Goal: Task Accomplishment & Management: Complete application form

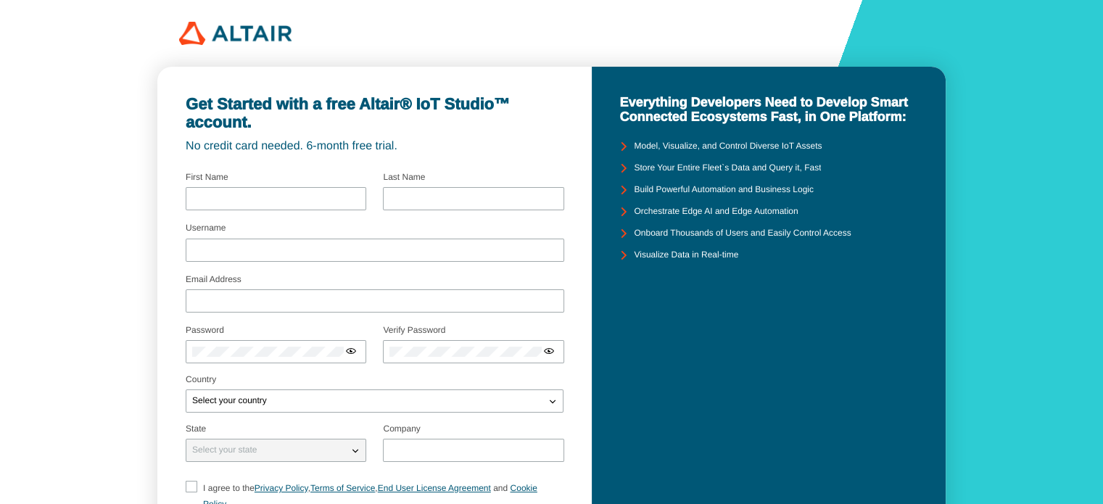
click at [383, 125] on div "Get Started with a free Altair® IoT Studio™ account." at bounding box center [375, 113] width 378 height 37
drag, startPoint x: 180, startPoint y: 150, endPoint x: 452, endPoint y: 138, distance: 272.9
click at [452, 138] on div "Get Started with a free Altair® IoT Studio™ account. No credit card needed. 6-m…" at bounding box center [374, 343] width 434 height 553
click at [452, 138] on div "Get Started with a free Altair® IoT Studio™ account. No credit card needed. 6-m…" at bounding box center [375, 124] width 378 height 59
click at [261, 204] on div at bounding box center [276, 198] width 181 height 23
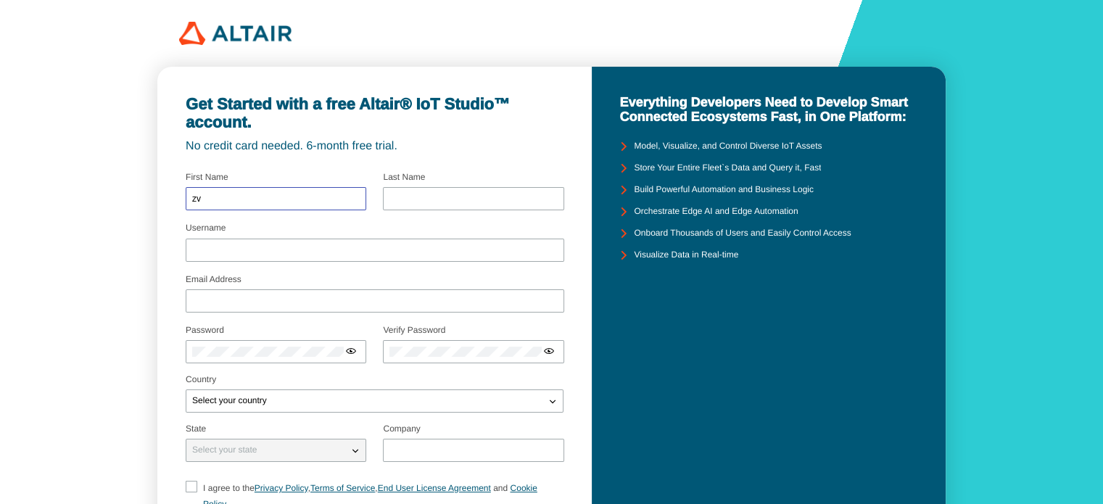
type input "z"
type input "[PERSON_NAME]"
click at [415, 186] on div "Last Name" at bounding box center [473, 193] width 181 height 41
click at [415, 199] on input "text" at bounding box center [472, 199] width 167 height 10
type input "Mishra"
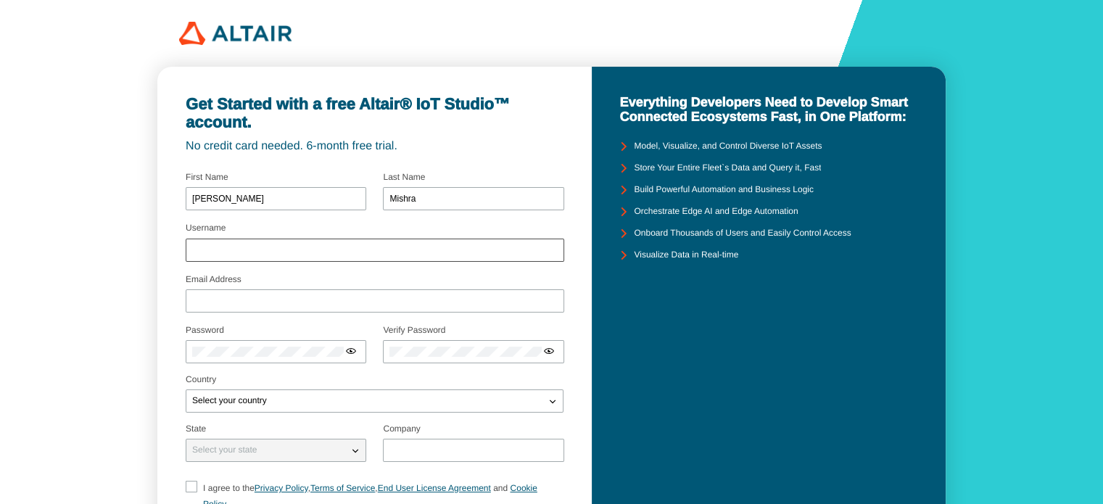
click at [328, 239] on div at bounding box center [375, 250] width 379 height 23
click at [305, 252] on input "Username" at bounding box center [374, 250] width 365 height 10
type input "Vatsal777"
click at [247, 301] on input "Email Address" at bounding box center [374, 301] width 365 height 10
type input "[EMAIL_ADDRESS][DOMAIN_NAME]"
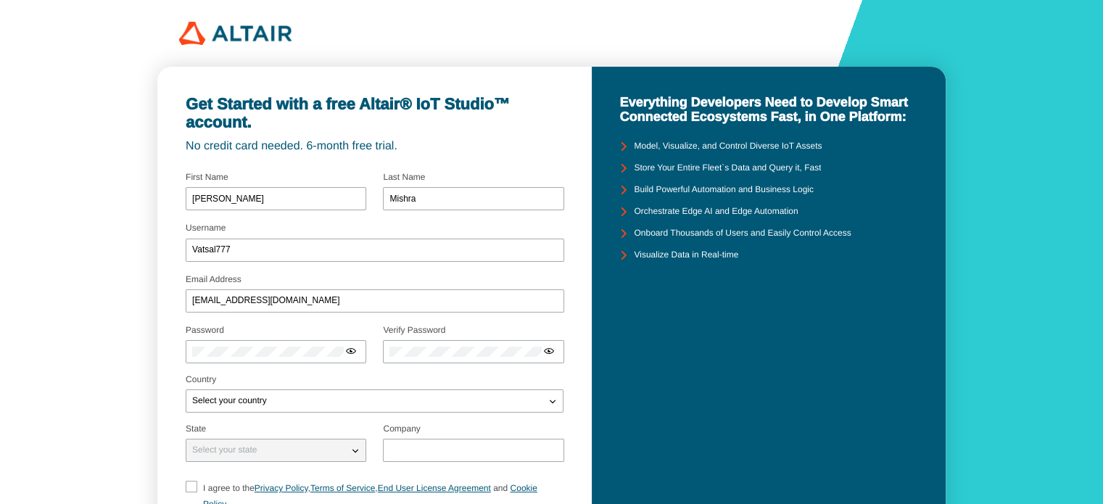
click at [340, 89] on div "Get Started with a free Altair® IoT Studio™ account. No credit card needed. 6-m…" at bounding box center [374, 343] width 434 height 553
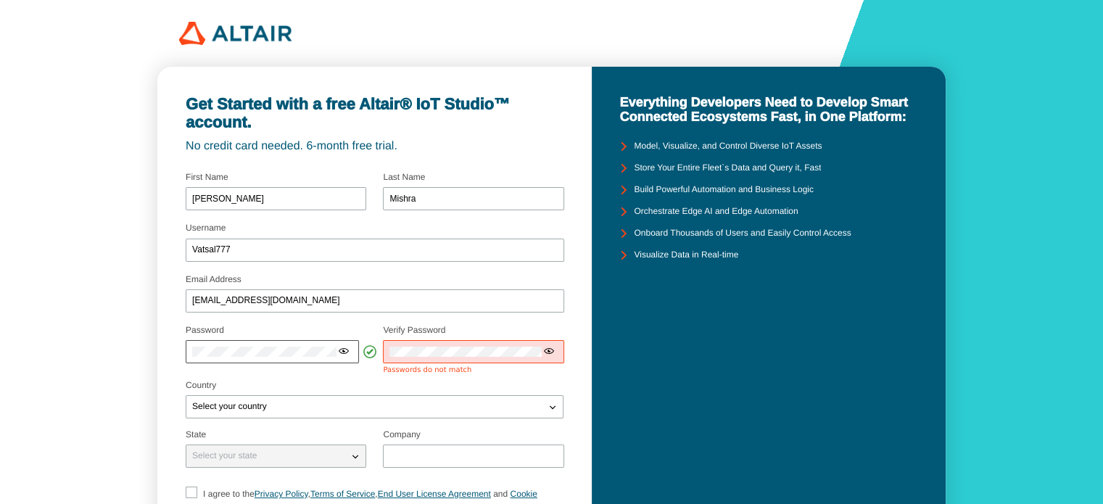
click at [344, 349] on iron-icon at bounding box center [344, 351] width 12 height 12
click at [295, 346] on div at bounding box center [272, 351] width 173 height 23
click at [345, 352] on iron-icon at bounding box center [344, 351] width 12 height 12
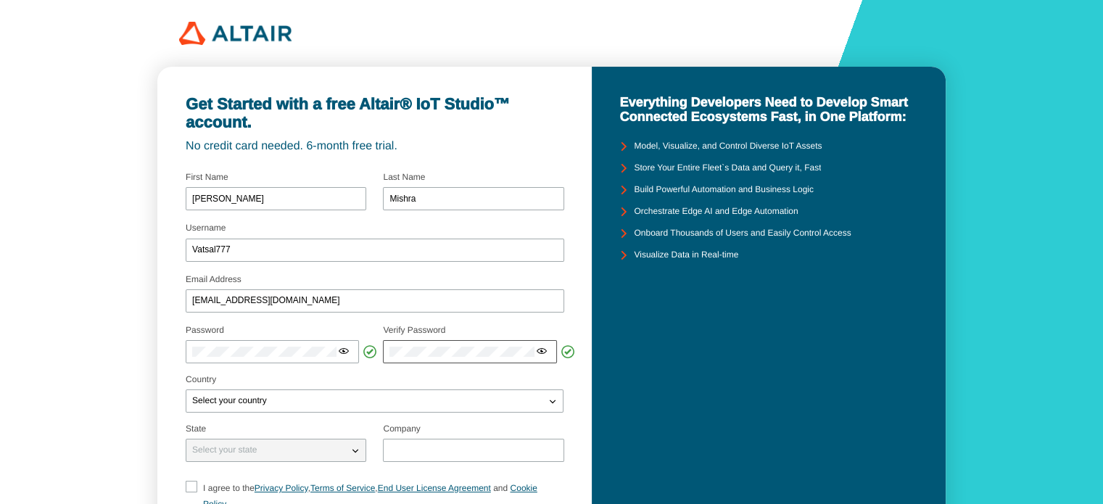
click at [547, 350] on div at bounding box center [543, 351] width 15 height 15
click at [348, 379] on p "Country" at bounding box center [375, 380] width 378 height 10
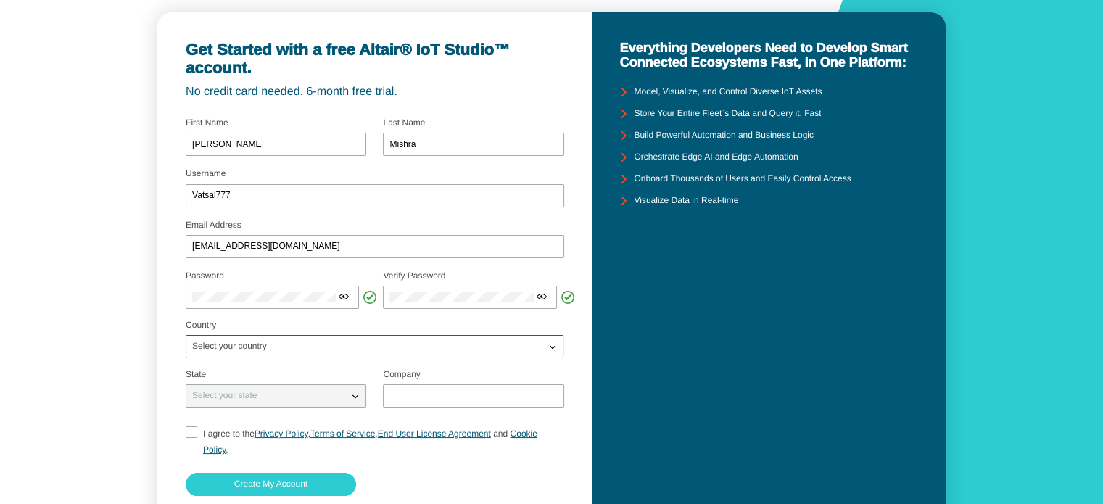
click at [245, 342] on p "Select your country" at bounding box center [229, 347] width 86 height 10
type input "India"
click at [203, 397] on span "India" at bounding box center [237, 396] width 91 height 10
click at [274, 399] on div "Select your state" at bounding box center [267, 396] width 162 height 15
click at [360, 397] on iron-icon at bounding box center [355, 396] width 15 height 15
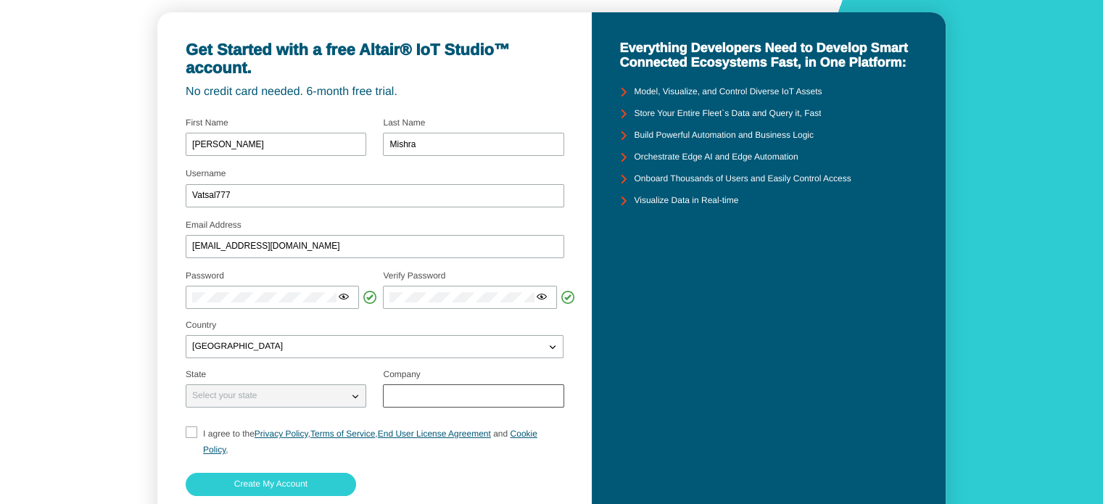
click at [437, 389] on div at bounding box center [473, 395] width 181 height 23
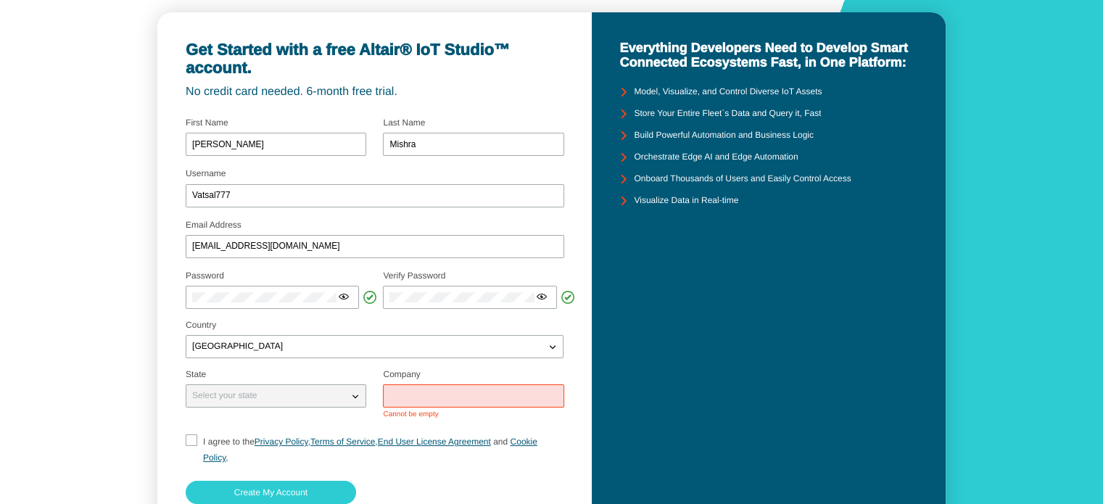
click at [355, 400] on iron-icon at bounding box center [355, 396] width 15 height 15
click at [392, 394] on input "text" at bounding box center [472, 396] width 167 height 10
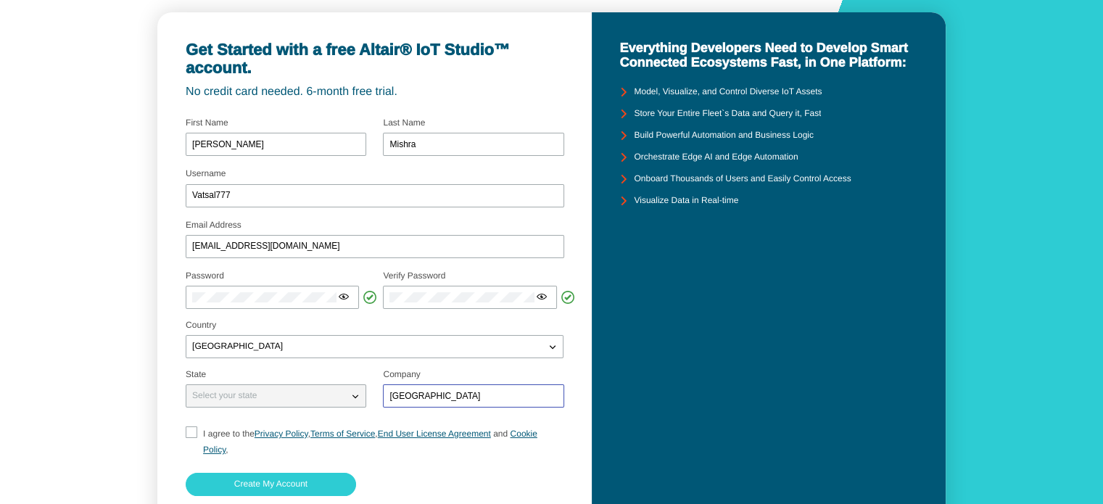
type input "[GEOGRAPHIC_DATA]"
click at [328, 413] on fieldset "Select your state" at bounding box center [276, 390] width 180 height 52
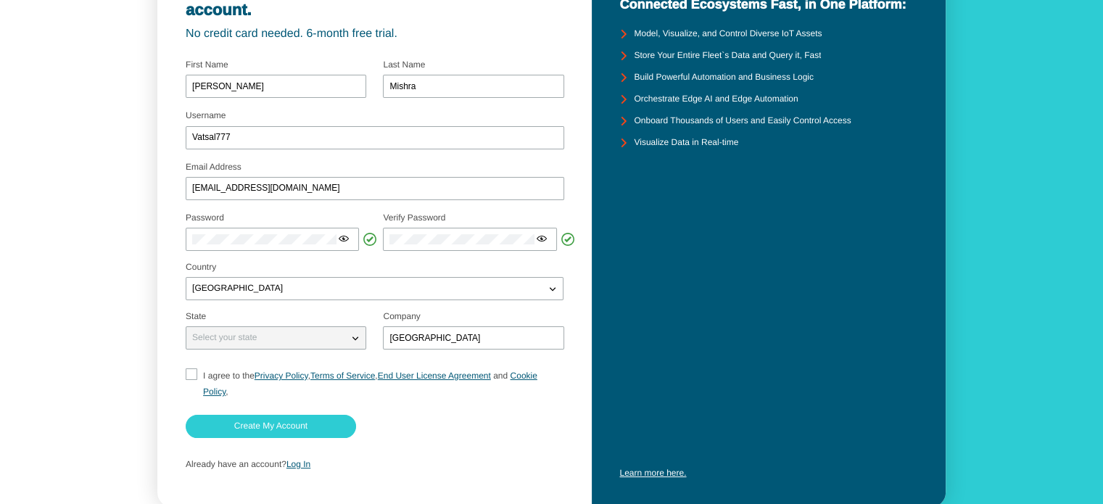
click at [189, 373] on input "I agree to the Privacy Policy , Terms of Service , End User License Agreement a…" at bounding box center [190, 383] width 9 height 31
checkbox input "true"
click at [322, 431] on paper-button "Create My Account" at bounding box center [271, 426] width 170 height 23
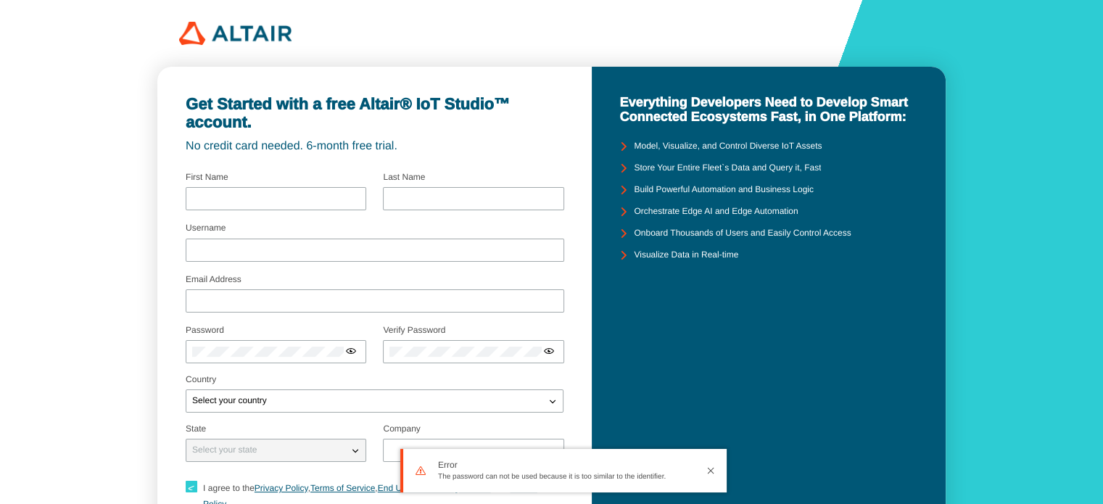
type input "Vatsal"
type input "Mishra"
type input "Vatsal777"
type input "21bcm079@nirmauni.ac.in"
type input "Canada"
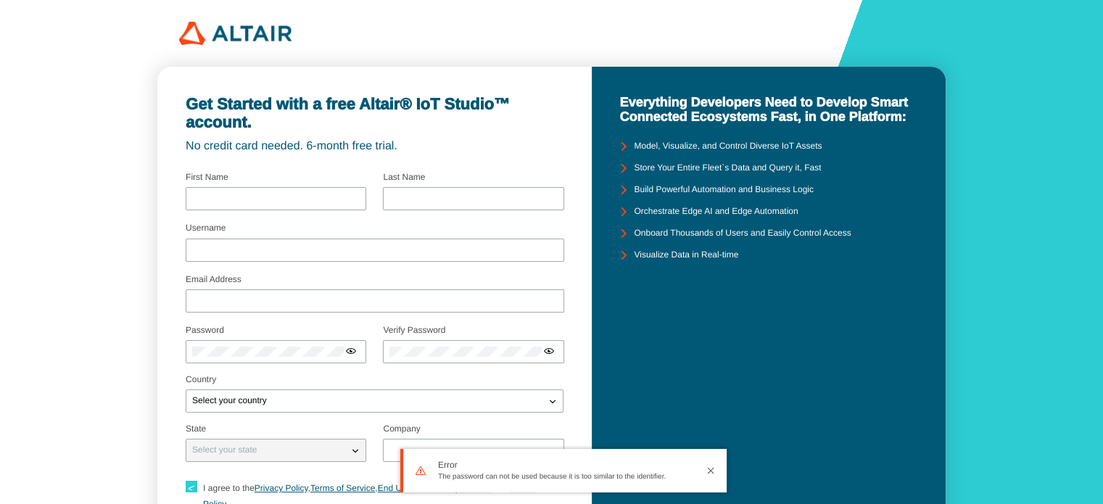
checkbox input "true"
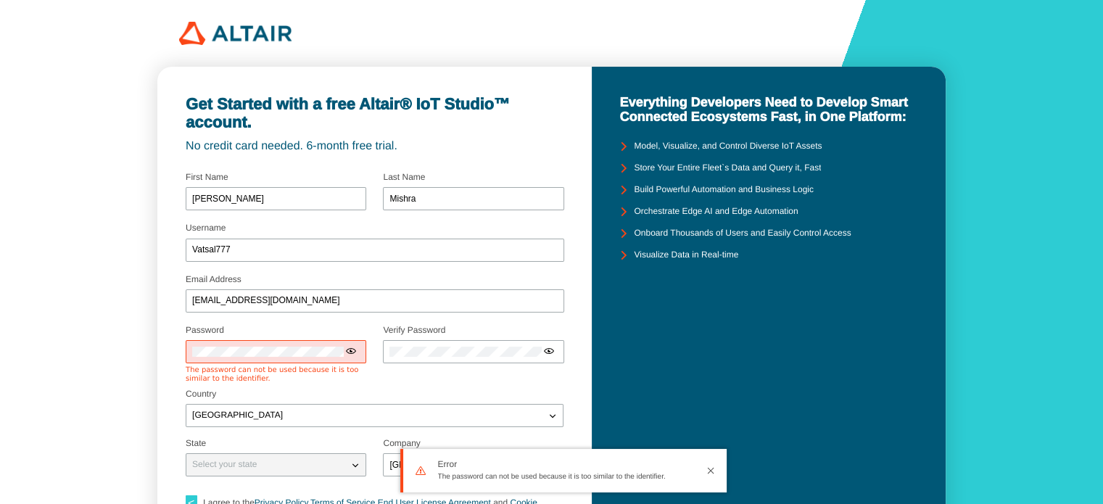
click at [350, 348] on iron-icon at bounding box center [351, 351] width 12 height 12
click at [356, 355] on iron-icon at bounding box center [351, 351] width 12 height 12
click at [58, 341] on div "Get Started with a free Altair® IoT Studio™ account. No credit card needed. 6-m…" at bounding box center [551, 334] width 1103 height 669
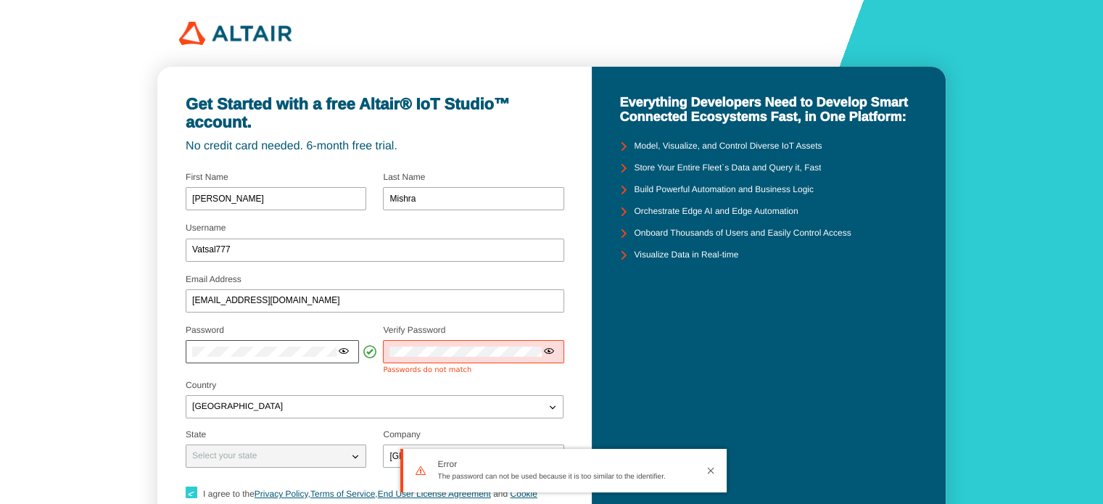
click at [347, 350] on iron-icon at bounding box center [344, 351] width 12 height 12
click at [405, 384] on p "Country" at bounding box center [375, 386] width 378 height 10
click at [362, 379] on fieldset "Password Select your password carefully Use at least 8 characters a passphrase …" at bounding box center [276, 350] width 180 height 59
click at [542, 356] on div at bounding box center [469, 351] width 173 height 23
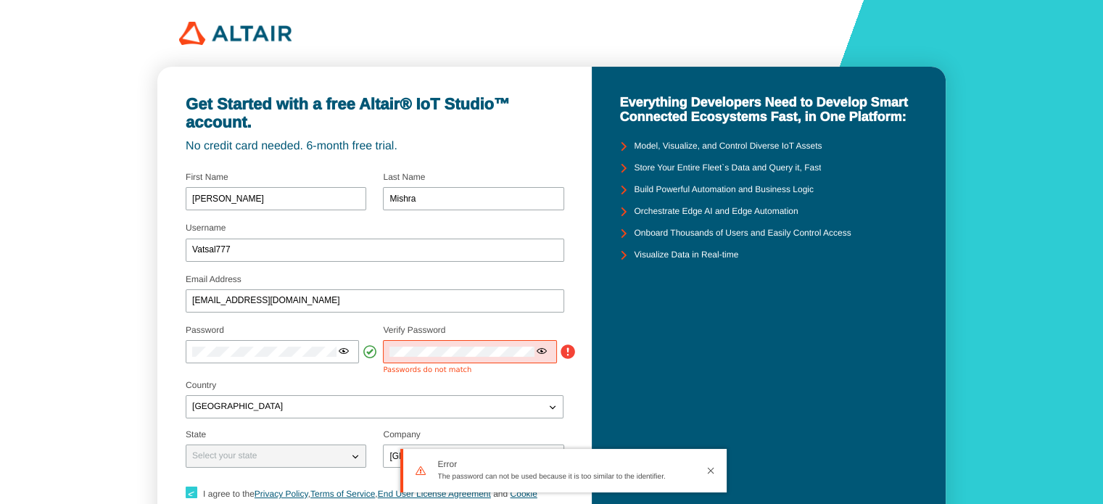
click at [542, 356] on iron-icon at bounding box center [542, 351] width 12 height 12
click at [412, 382] on p "Country" at bounding box center [375, 386] width 378 height 10
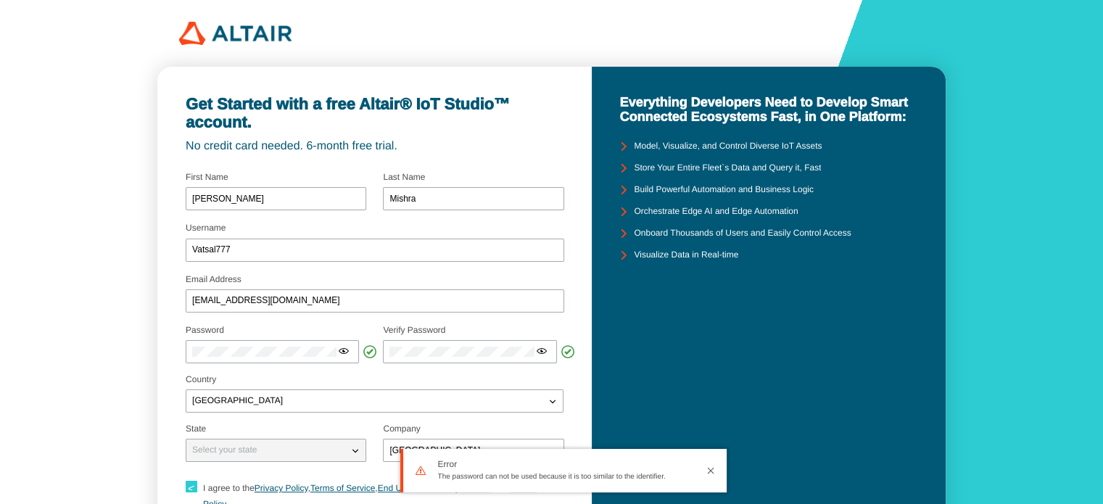
click at [310, 373] on fieldset "Password Select your password carefully Use at least 8 characters a passphrase …" at bounding box center [276, 348] width 180 height 54
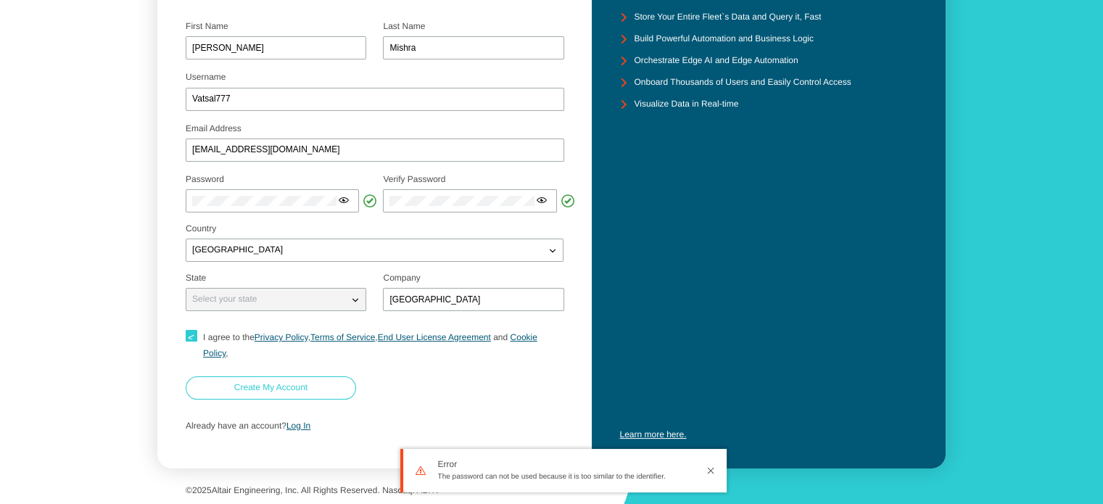
scroll to position [150, 0]
click at [0, 0] on slot "Create My Account" at bounding box center [0, 0] width 0 height 0
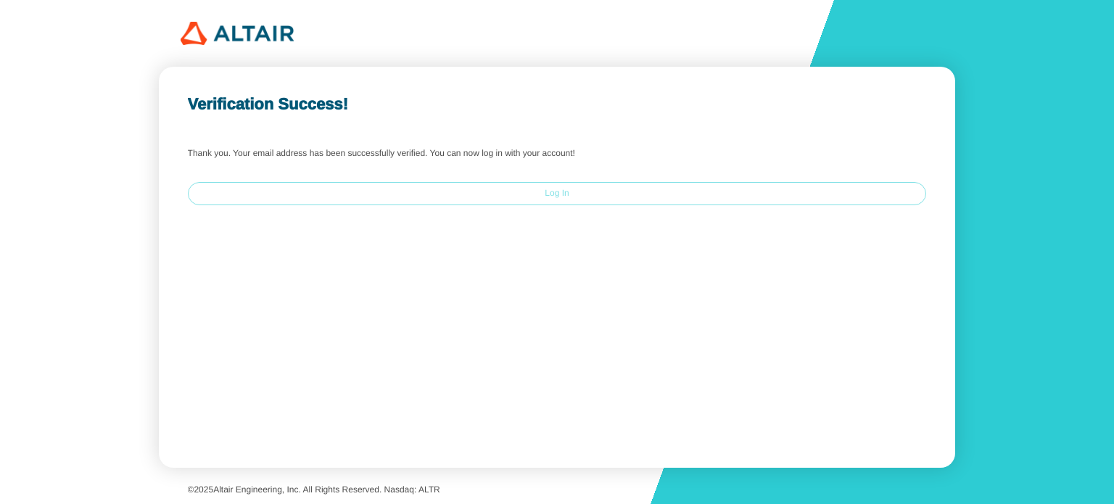
click at [554, 187] on paper-button "Log In" at bounding box center [557, 193] width 739 height 23
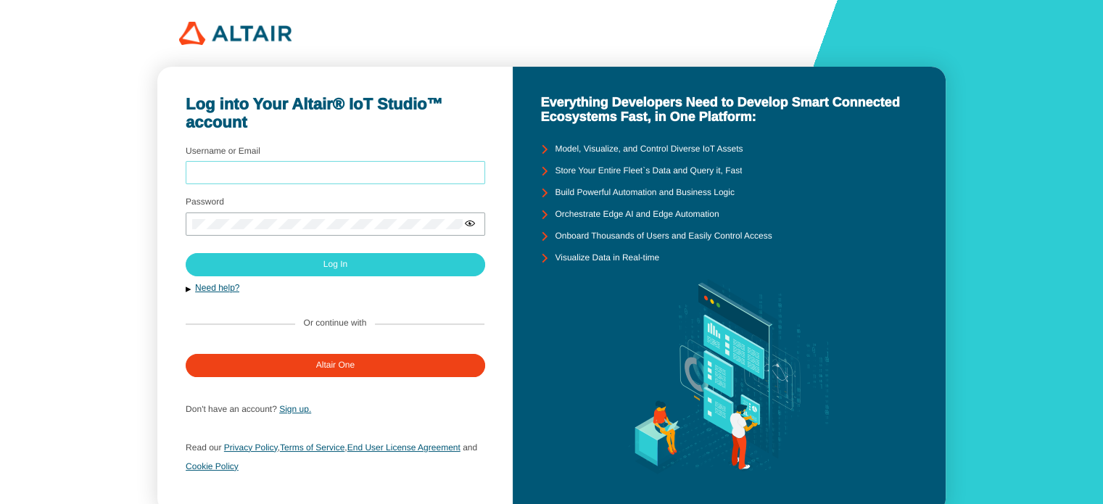
click at [311, 174] on input "Username or Email" at bounding box center [335, 173] width 286 height 10
type input "[EMAIL_ADDRESS][DOMAIN_NAME]"
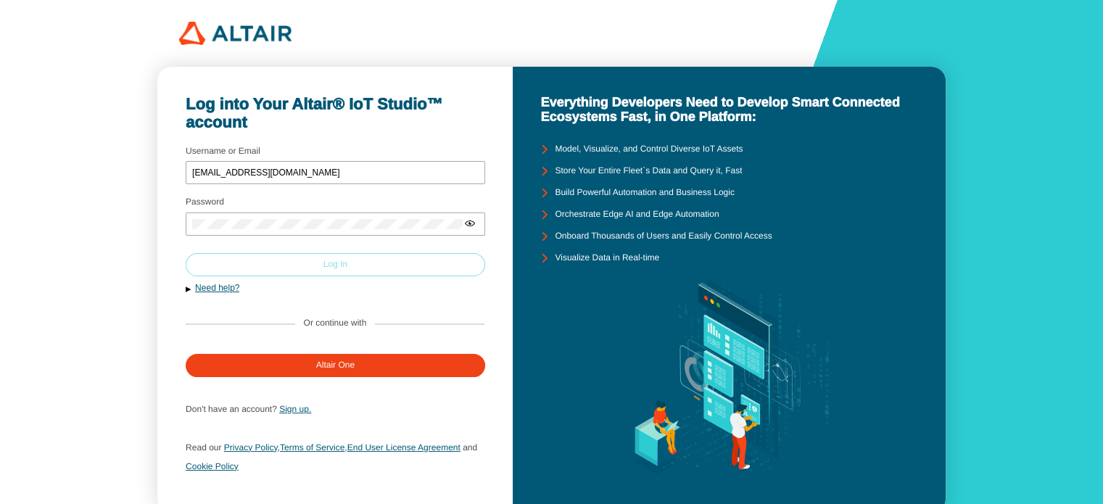
click at [286, 255] on paper-button "Log In" at bounding box center [335, 264] width 299 height 23
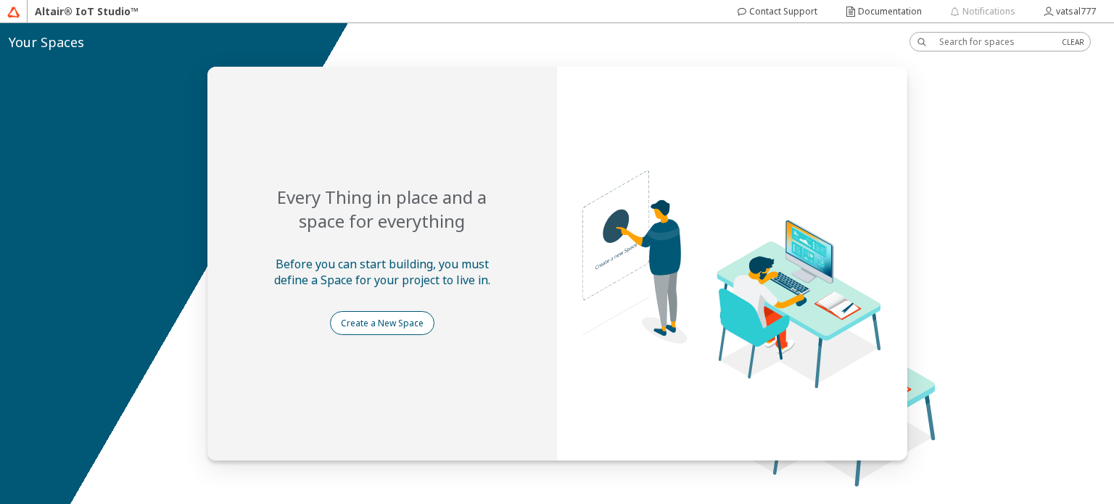
click at [0, 0] on slot "Create a New Space" at bounding box center [0, 0] width 0 height 0
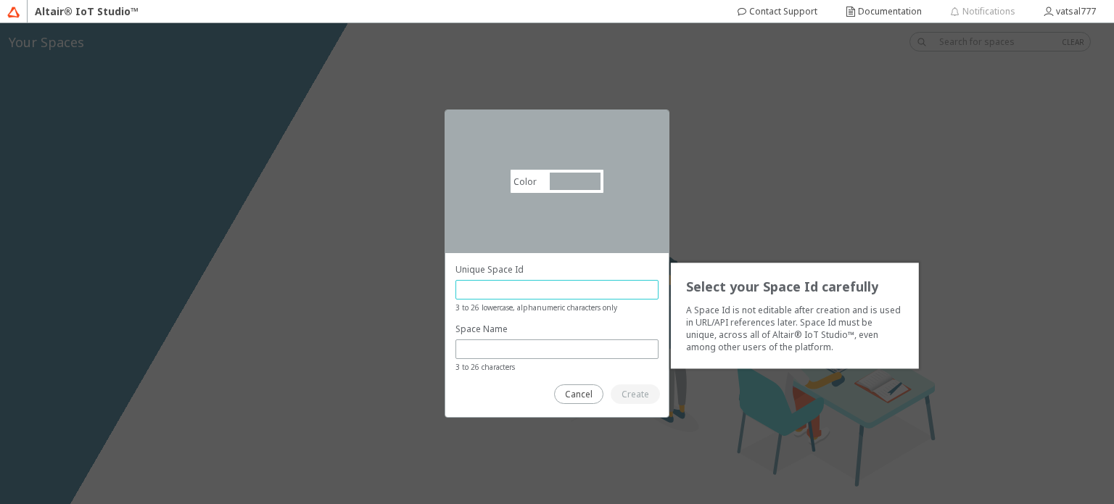
click at [513, 284] on input "text" at bounding box center [557, 290] width 190 height 12
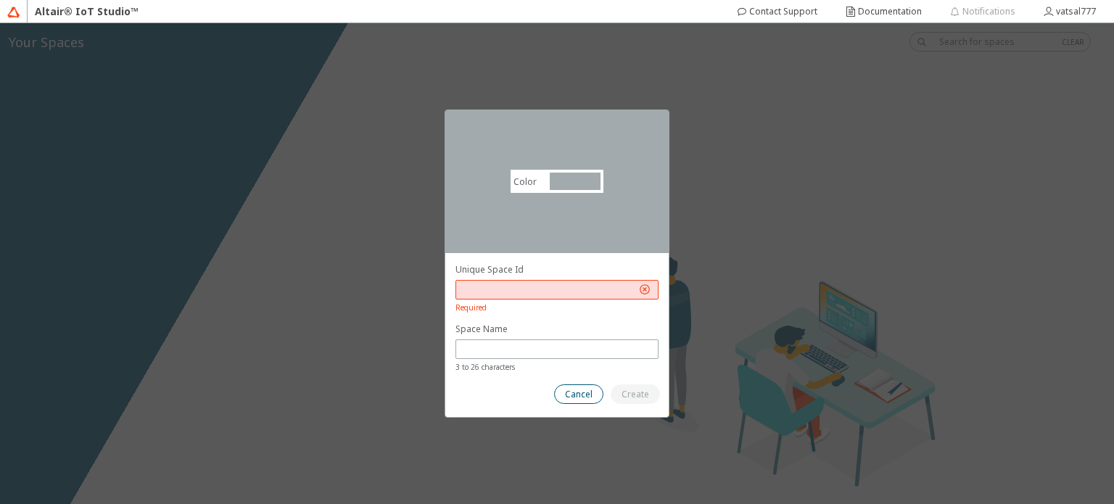
click at [0, 0] on slot "Cancel" at bounding box center [0, 0] width 0 height 0
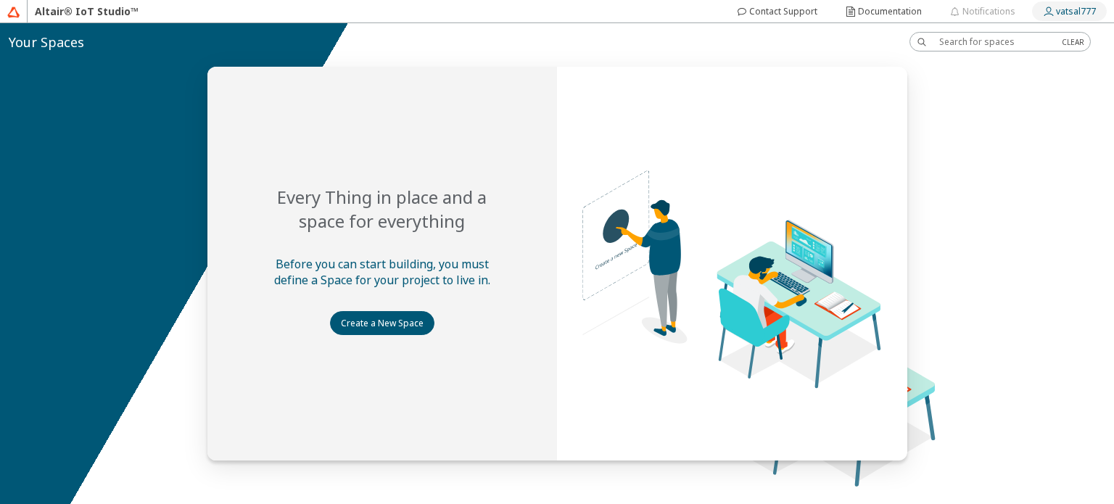
click at [0, 0] on slot "vatsal777" at bounding box center [0, 0] width 0 height 0
click at [0, 0] on slot "Documentation" at bounding box center [0, 0] width 0 height 0
click at [30, 51] on div "Your Spaces" at bounding box center [46, 42] width 75 height 20
click at [407, 311] on paper-button "Create a New Space" at bounding box center [382, 323] width 104 height 24
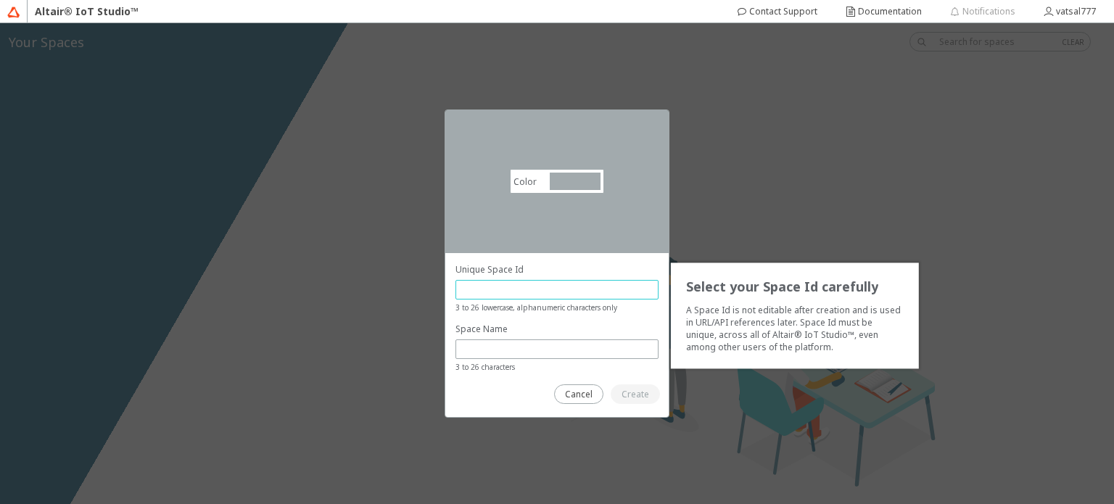
click at [545, 286] on input "text" at bounding box center [557, 290] width 190 height 12
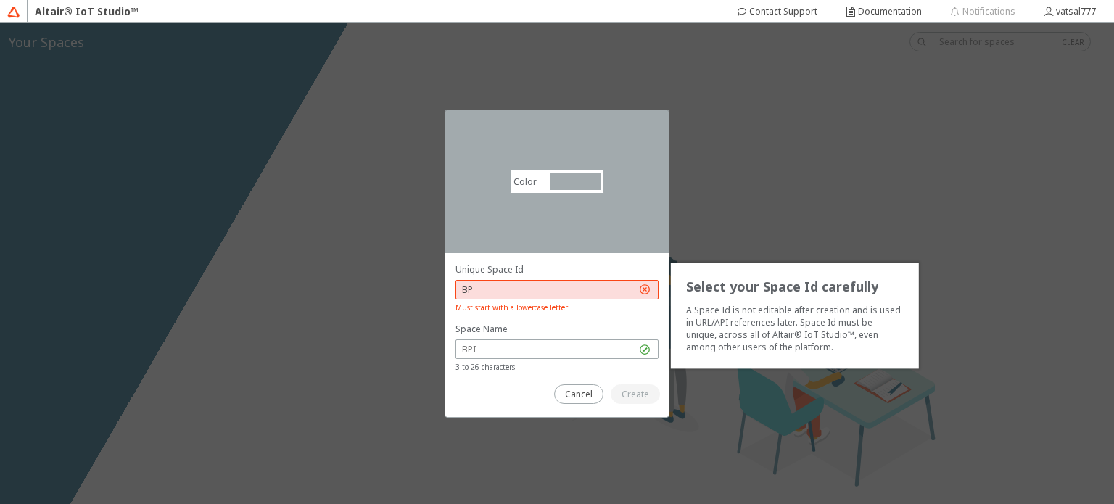
type input "B"
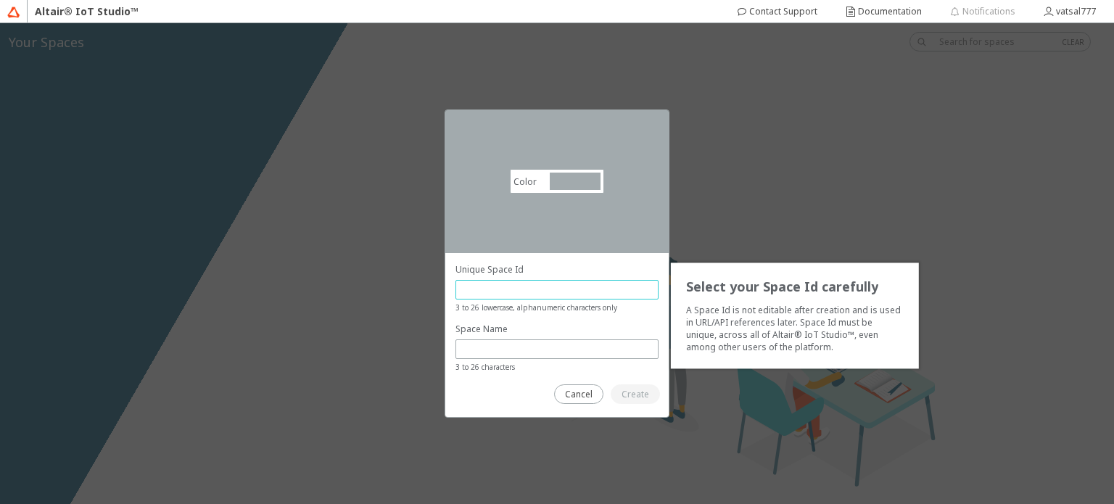
type input "d"
type input "vatsal"
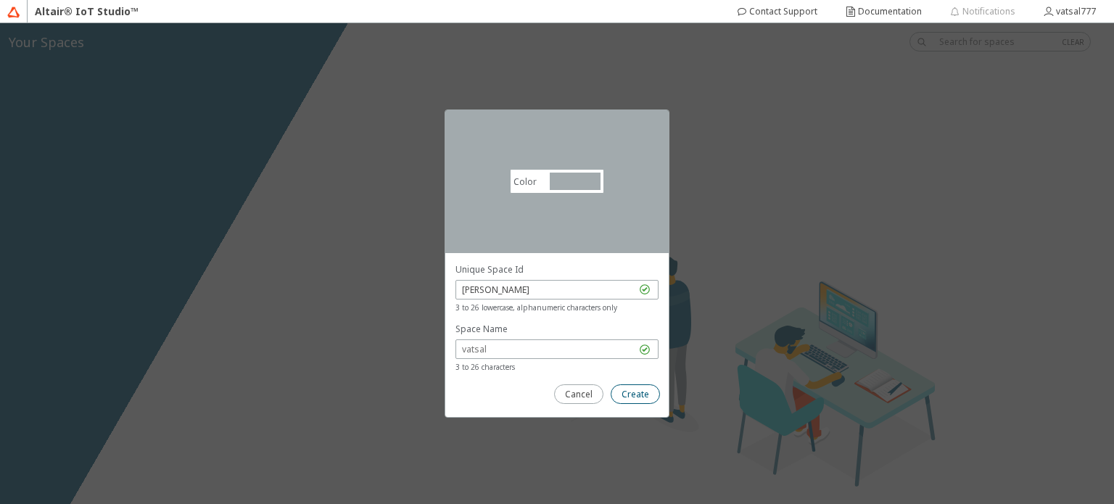
click at [0, 0] on slot "Create" at bounding box center [0, 0] width 0 height 0
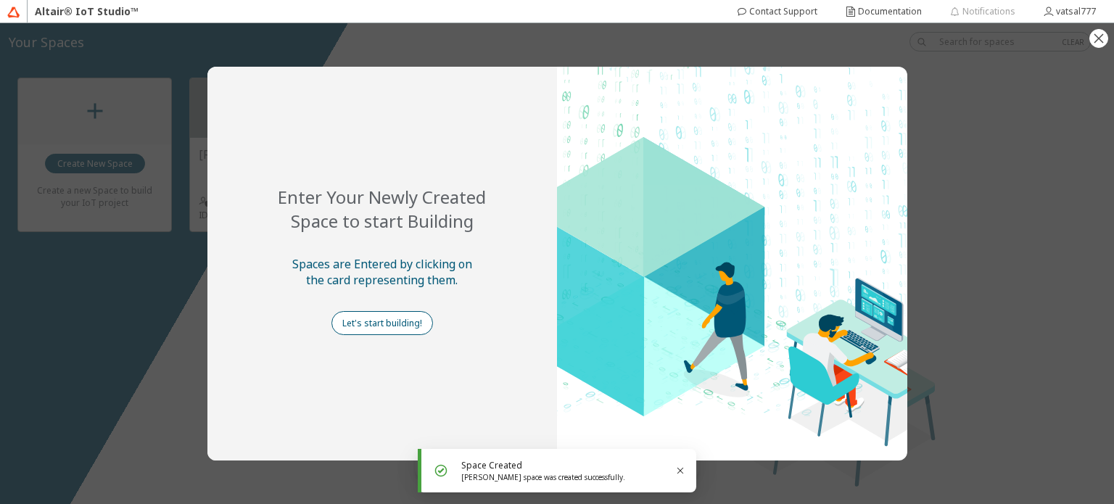
click at [0, 0] on slot "Let's start building!" at bounding box center [0, 0] width 0 height 0
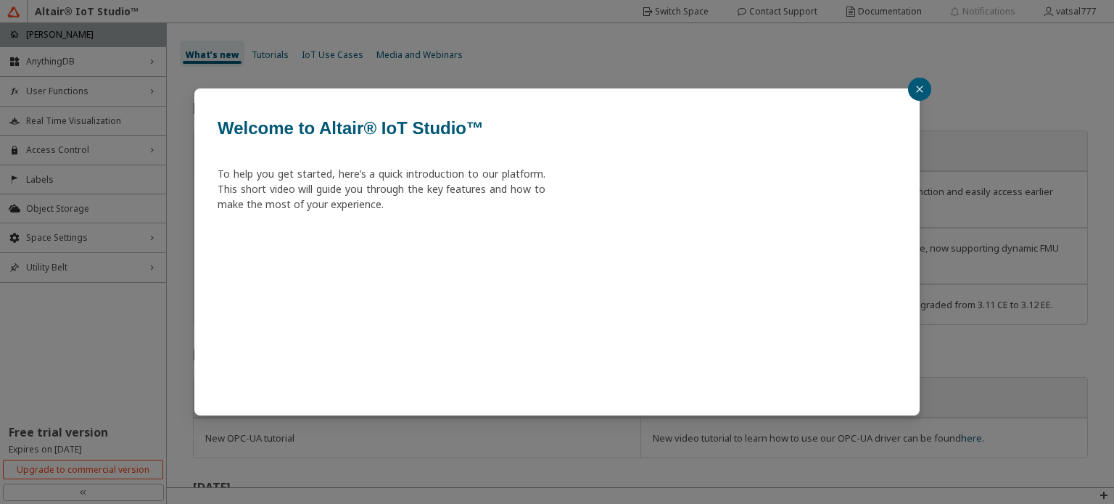
click at [919, 85] on icon "close" at bounding box center [919, 89] width 9 height 9
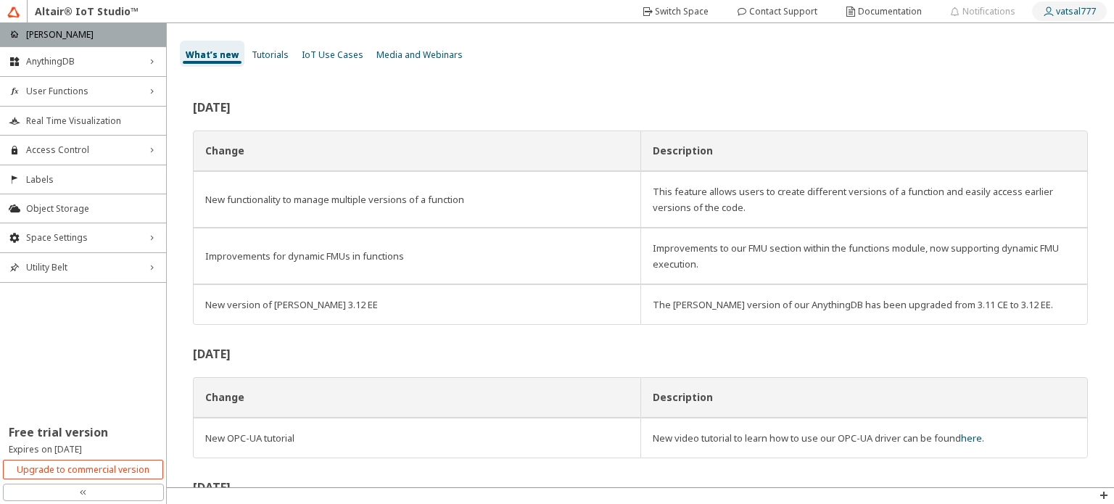
click at [0, 0] on slot "vatsal777" at bounding box center [0, 0] width 0 height 0
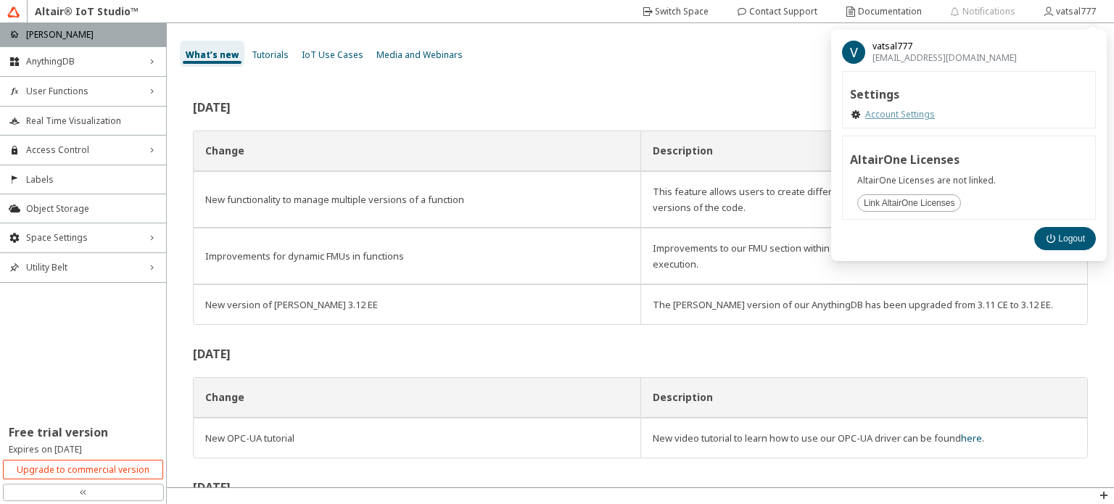
click at [910, 118] on link "Account Settings" at bounding box center [900, 115] width 70 height 12
click at [626, 97] on div "June 2025 Change Description New functionality to manage multiple versions of a…" at bounding box center [640, 281] width 947 height 412
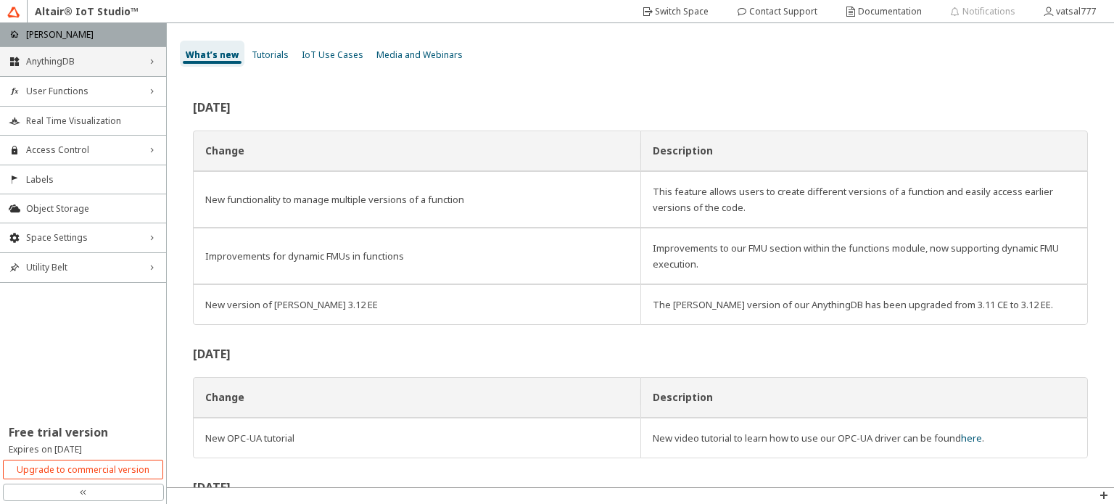
click at [149, 62] on icon "right_chevron" at bounding box center [152, 62] width 12 height 12
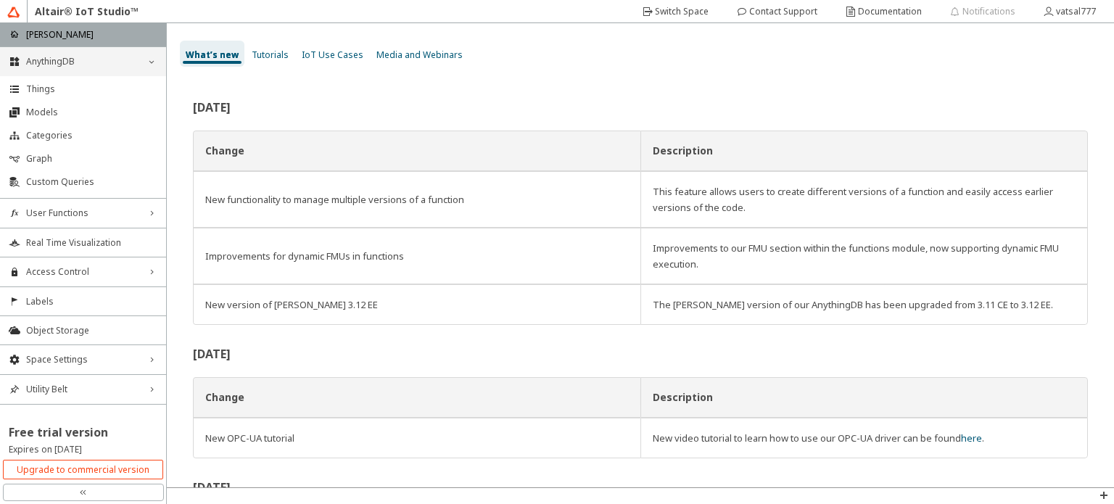
click at [136, 417] on div "Free trial version Expires on February 12, 2026" at bounding box center [83, 449] width 166 height 64
click at [273, 81] on div "June 2025 Change Description New functionality to manage multiple versions of a…" at bounding box center [640, 281] width 947 height 412
click at [389, 118] on div "June 2025 Change Description New functionality to manage multiple versions of a…" at bounding box center [640, 213] width 895 height 223
click at [81, 493] on icon at bounding box center [81, 492] width 3 height 5
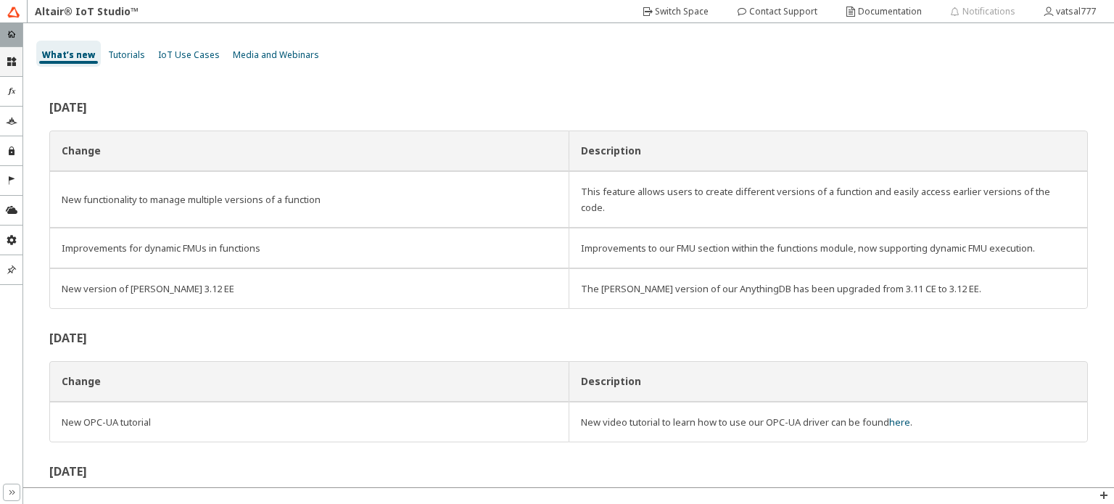
click at [0, 493] on div "double_right_chevron" at bounding box center [11, 492] width 23 height 23
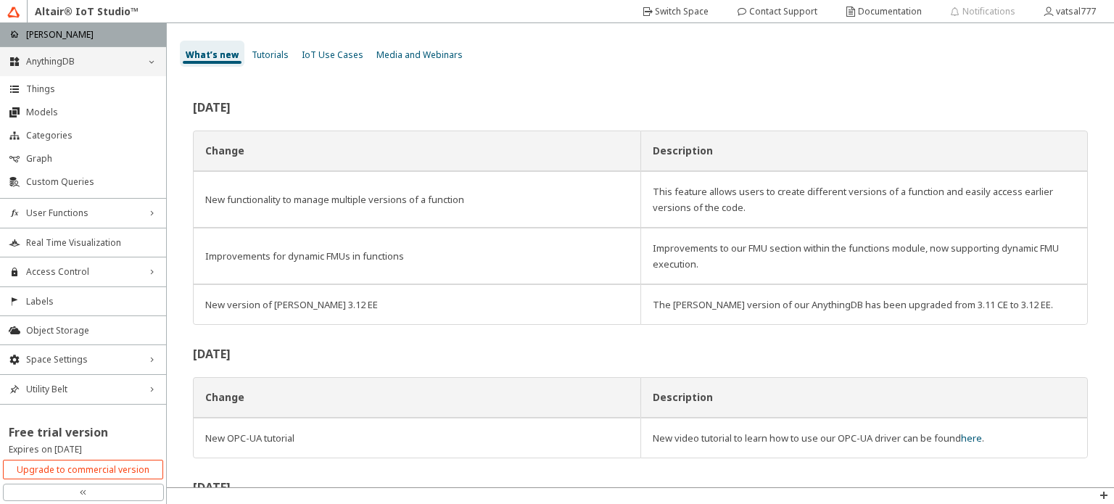
click at [29, 12] on div "Altair® IoT Studio™" at bounding box center [87, 11] width 118 height 23
click at [18, 12] on img at bounding box center [13, 12] width 13 height 13
click at [50, 11] on div "Altair® IoT Studio™" at bounding box center [87, 11] width 118 height 23
click at [1053, 10] on iron-icon at bounding box center [1049, 12] width 13 height 12
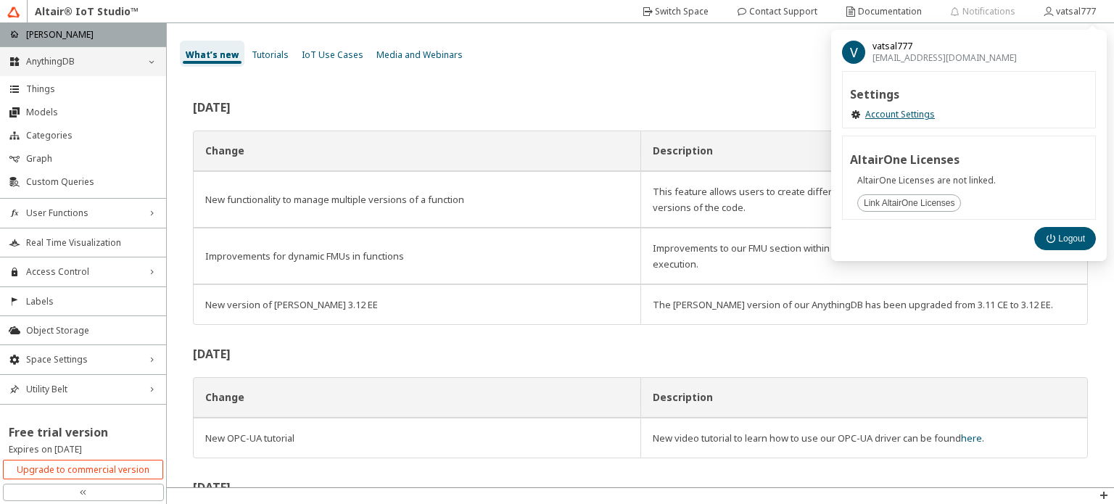
click at [912, 178] on span "AltairOne Licenses are not linked." at bounding box center [926, 181] width 138 height 12
click at [887, 46] on span "vatsal777" at bounding box center [944, 47] width 144 height 12
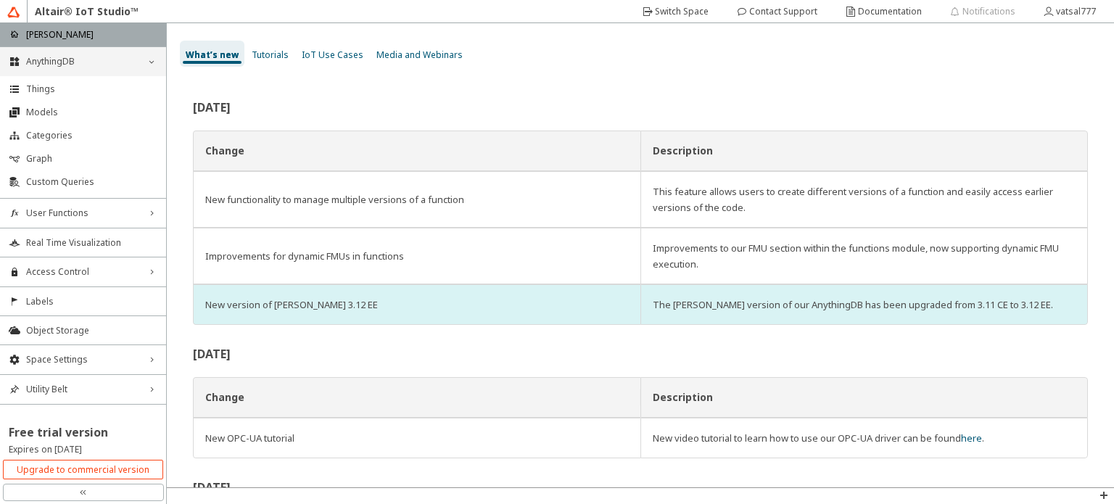
click at [389, 304] on div "New version of Arango 3.12 EE" at bounding box center [416, 305] width 423 height 16
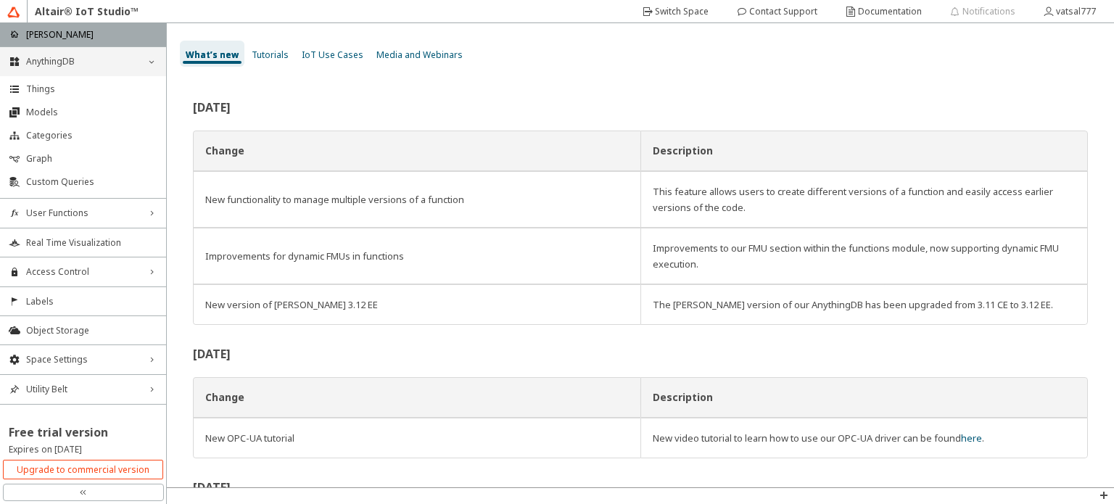
click at [83, 57] on span "AnythingDB" at bounding box center [83, 62] width 114 height 12
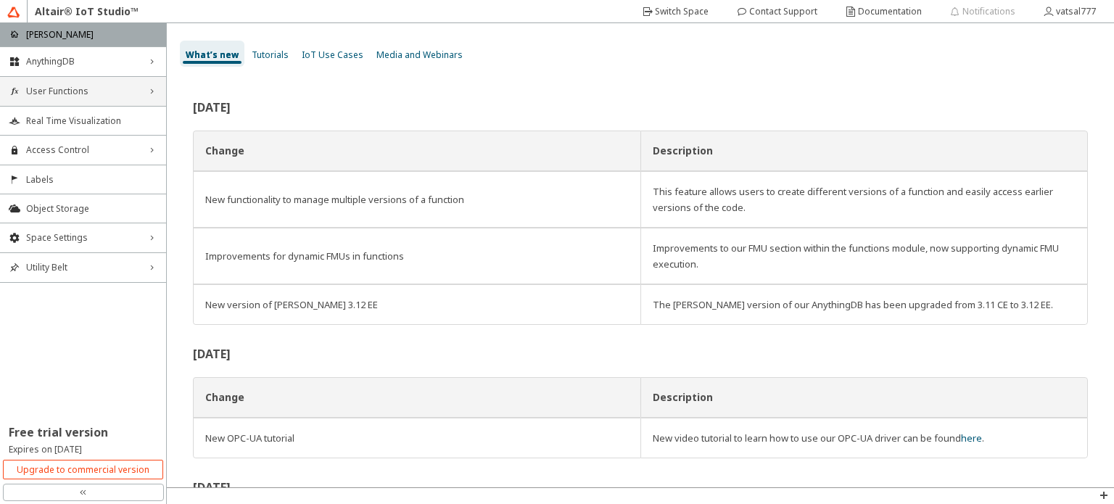
click at [83, 89] on span "User Functions" at bounding box center [83, 92] width 114 height 12
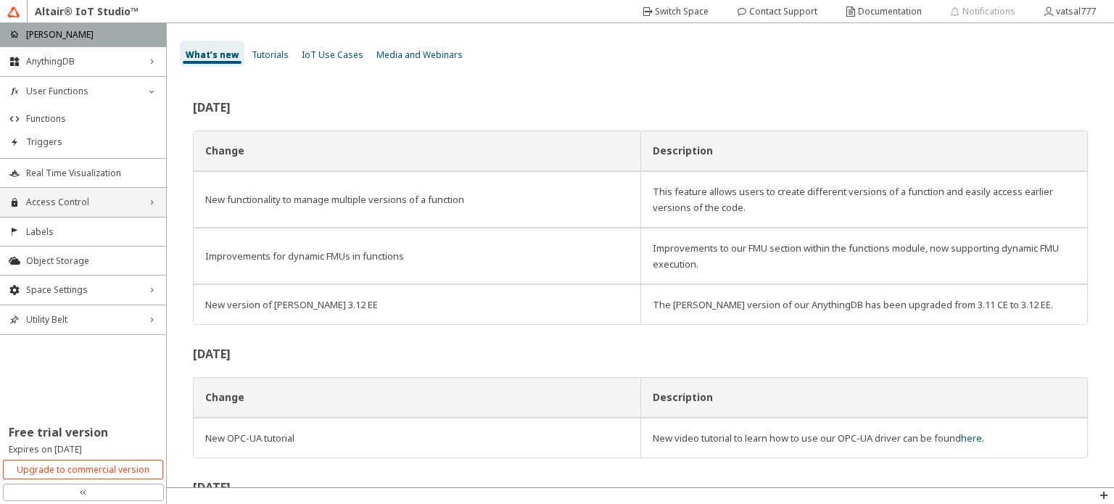
click at [84, 190] on div "Access Control right_chevron" at bounding box center [83, 202] width 166 height 29
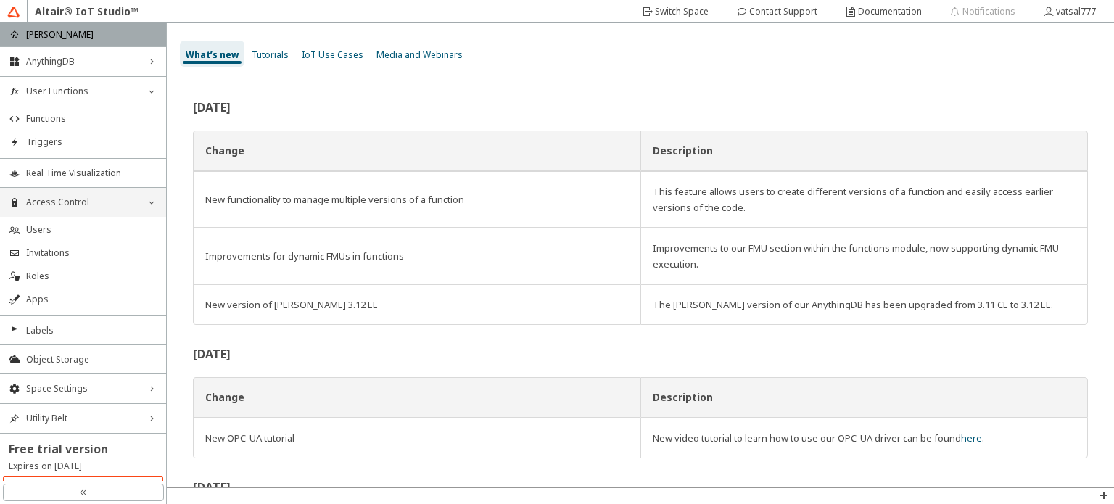
scroll to position [15, 0]
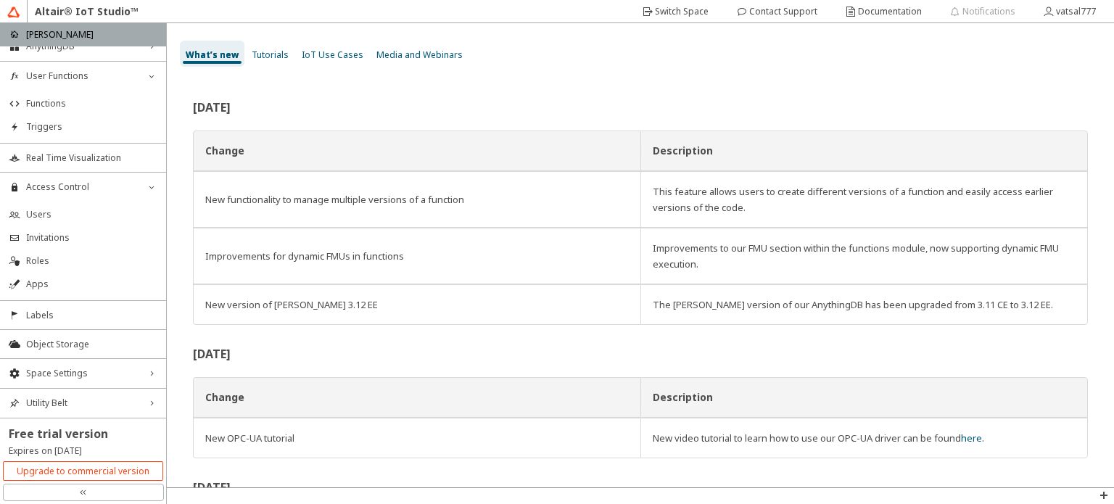
click at [118, 11] on div "Altair® IoT Studio™" at bounding box center [87, 11] width 118 height 23
click at [13, 15] on img at bounding box center [13, 12] width 13 height 13
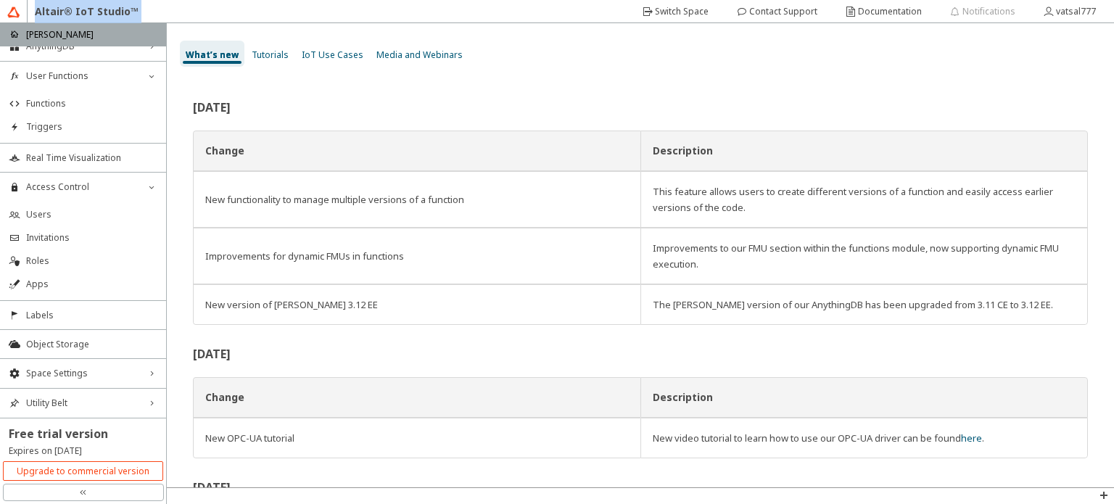
click at [13, 15] on img at bounding box center [13, 12] width 13 height 13
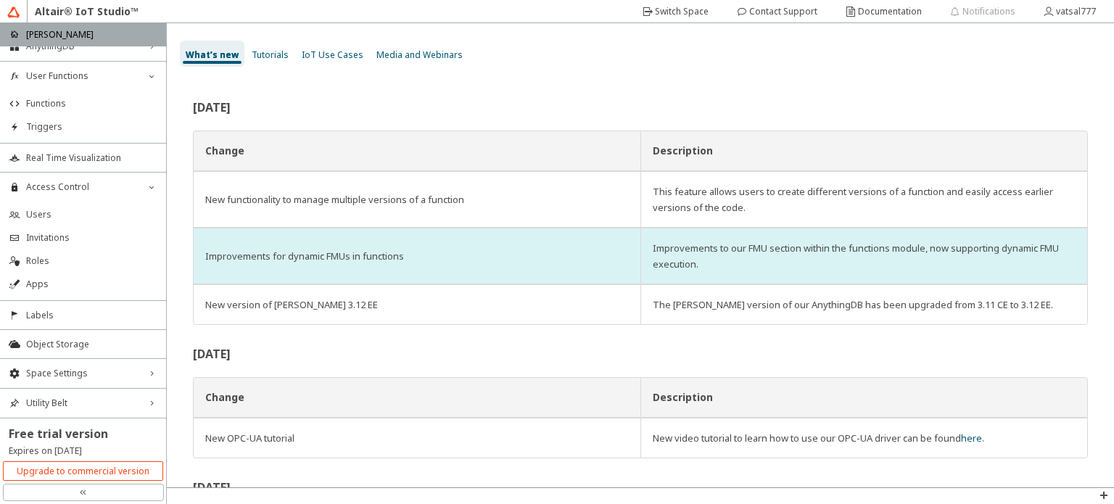
click at [421, 228] on td "Improvements for dynamic FMUs in functions" at bounding box center [416, 256] width 447 height 57
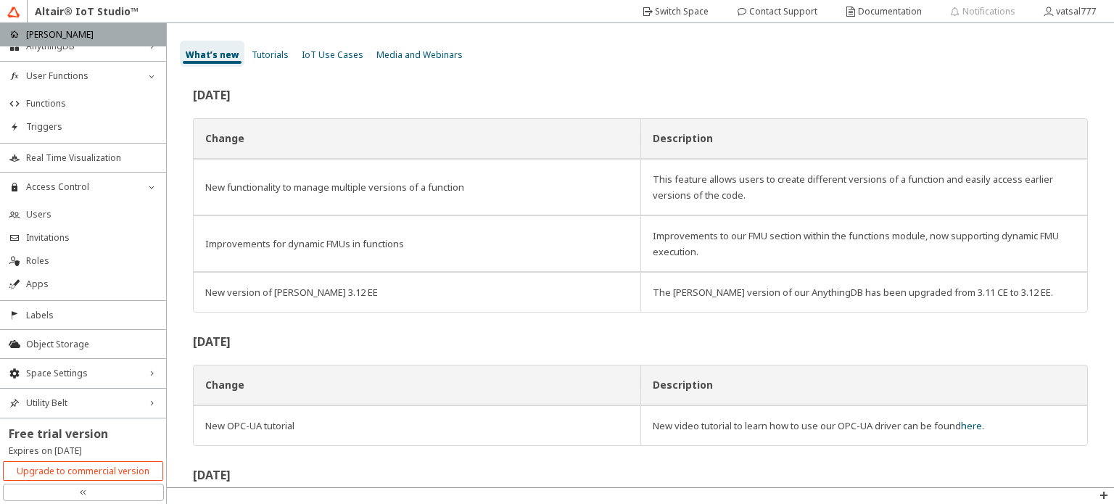
scroll to position [0, 0]
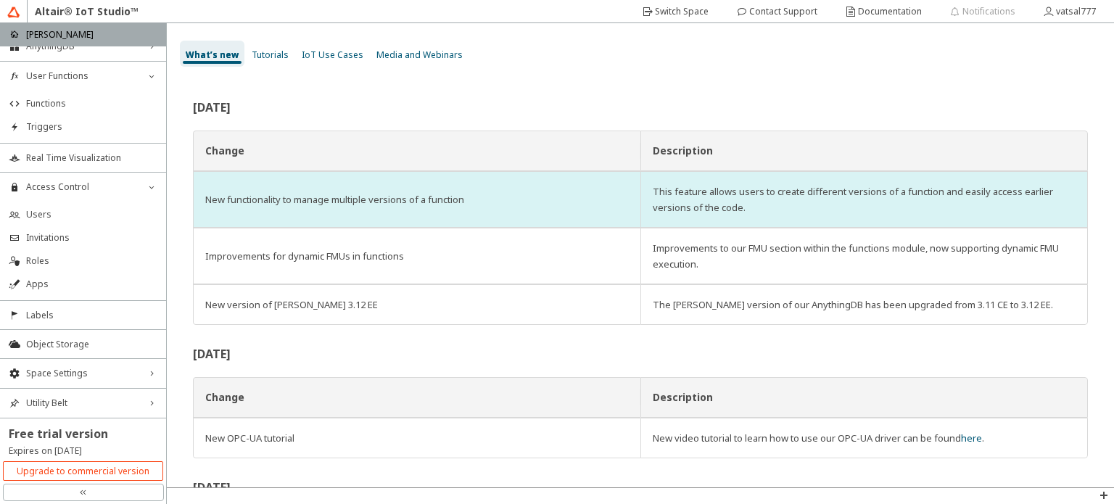
click at [463, 175] on td "New functionality to manage multiple versions of a function" at bounding box center [416, 199] width 447 height 57
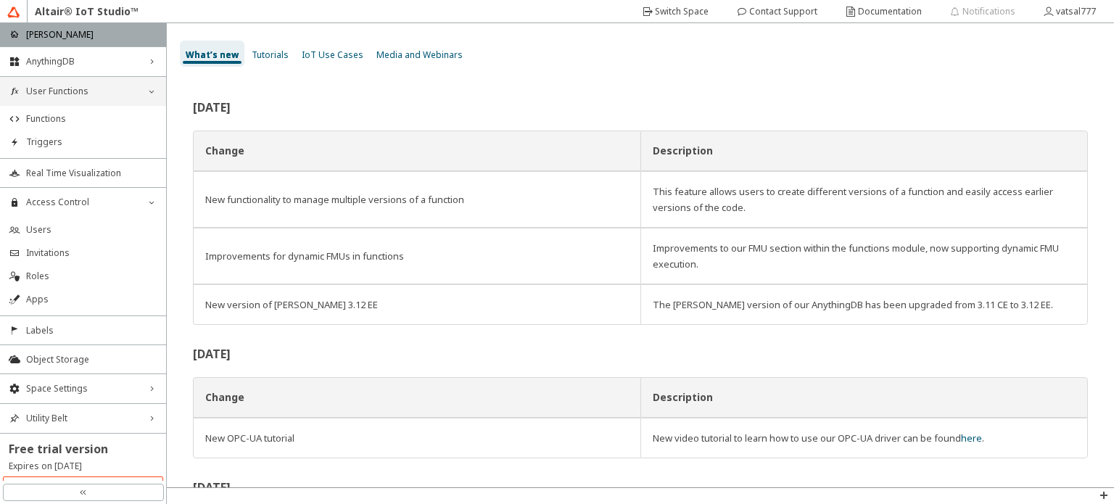
click at [99, 89] on span "User Functions" at bounding box center [83, 92] width 114 height 12
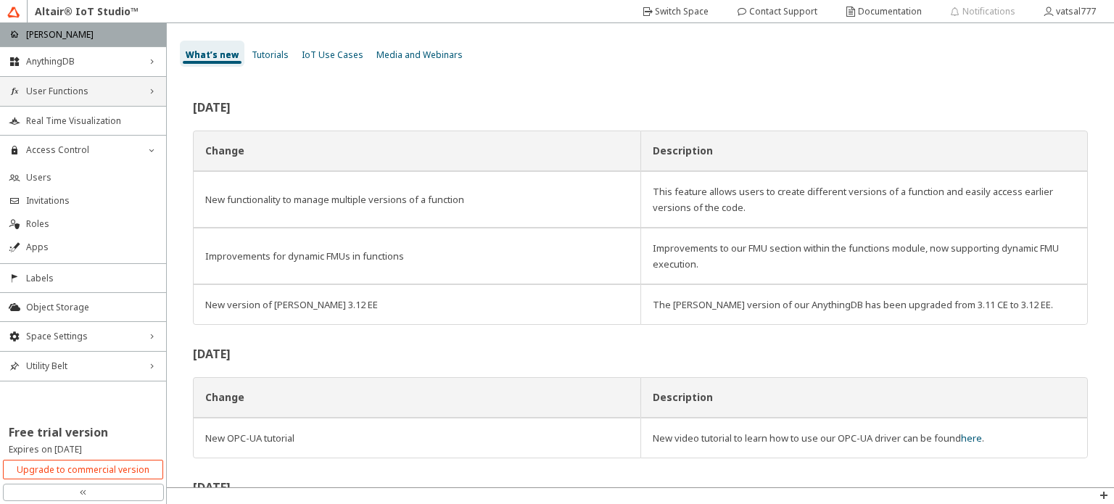
click at [112, 97] on div "User Functions right_chevron" at bounding box center [83, 91] width 166 height 29
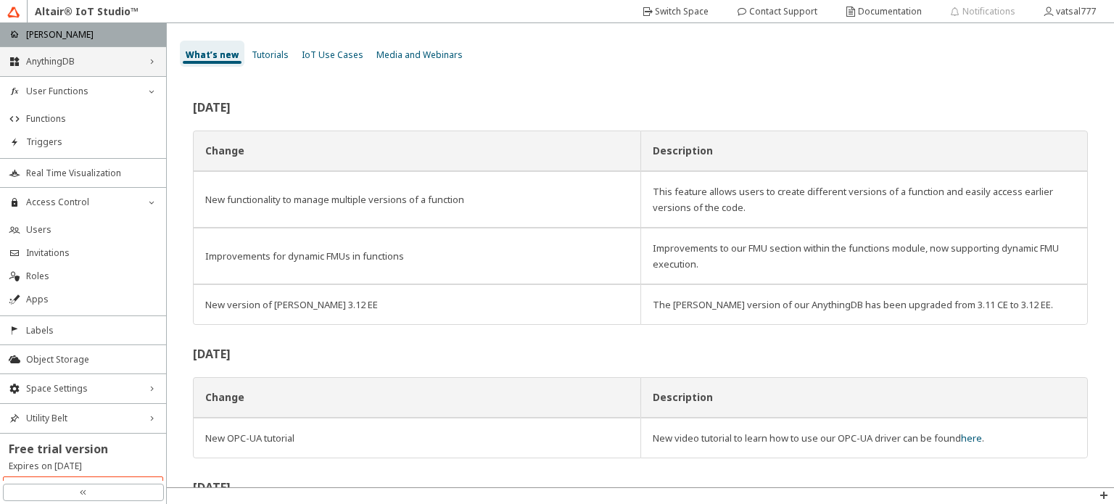
click at [139, 69] on div "AnythingDB right_chevron" at bounding box center [83, 61] width 166 height 29
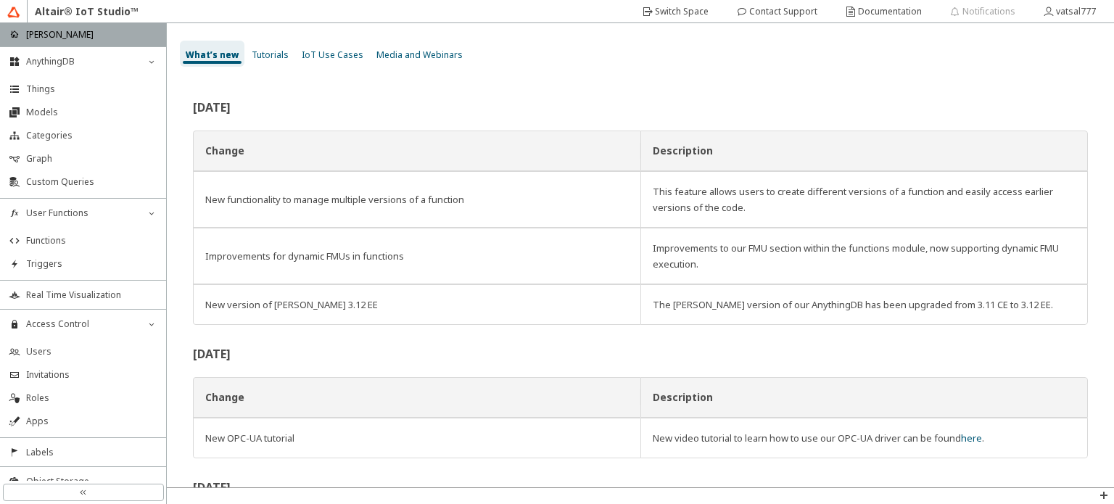
click at [331, 106] on h2 "June 2025" at bounding box center [640, 108] width 895 height 12
